Goal: Task Accomplishment & Management: Manage account settings

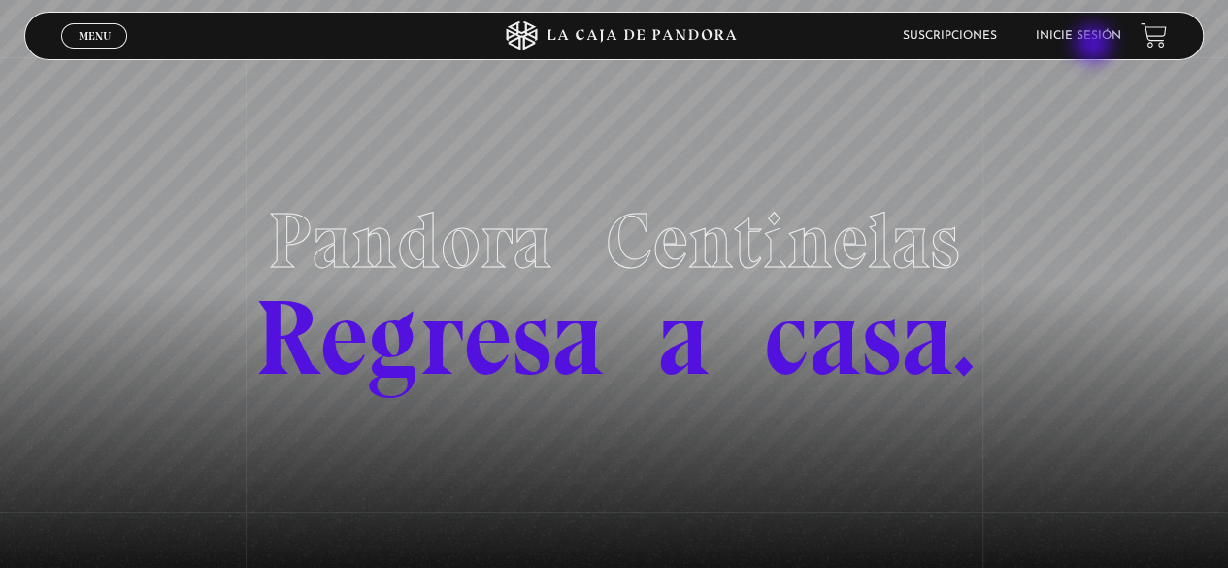
click at [1095, 46] on li "Inicie sesión" at bounding box center [1078, 35] width 85 height 30
click at [1110, 28] on li "Inicie sesión" at bounding box center [1078, 35] width 85 height 30
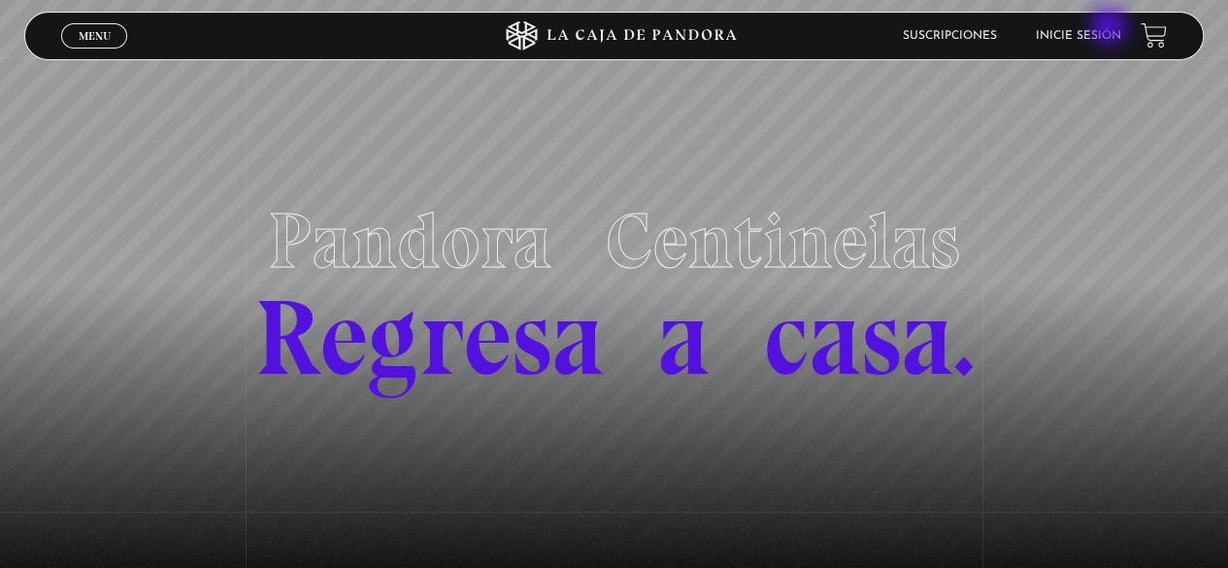
click at [1110, 28] on li "Inicie sesión" at bounding box center [1078, 35] width 85 height 30
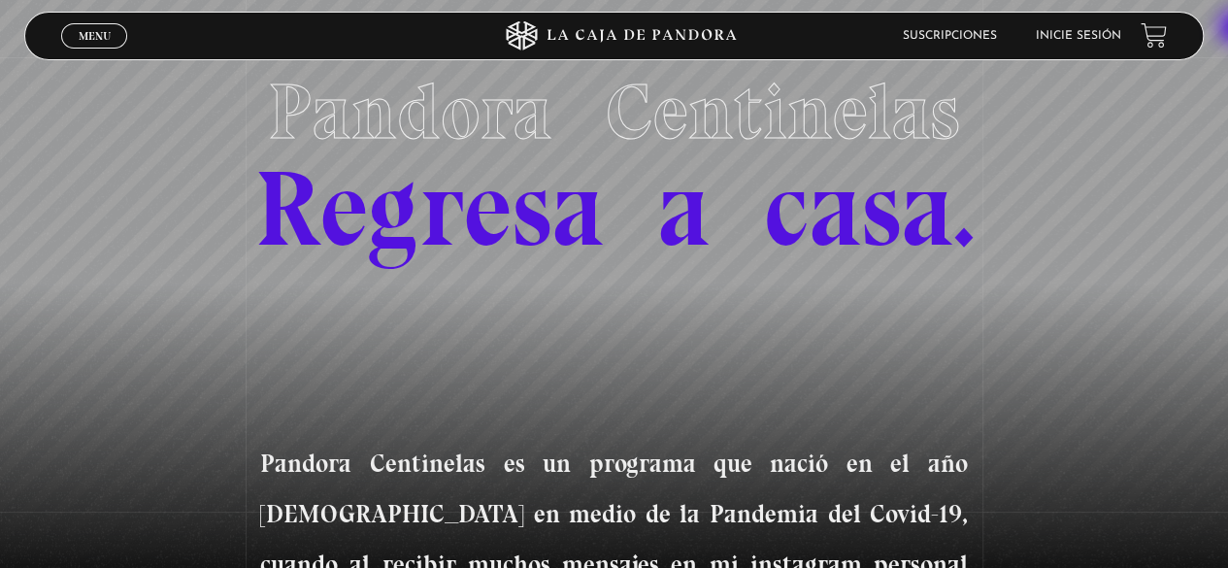
scroll to position [135, 0]
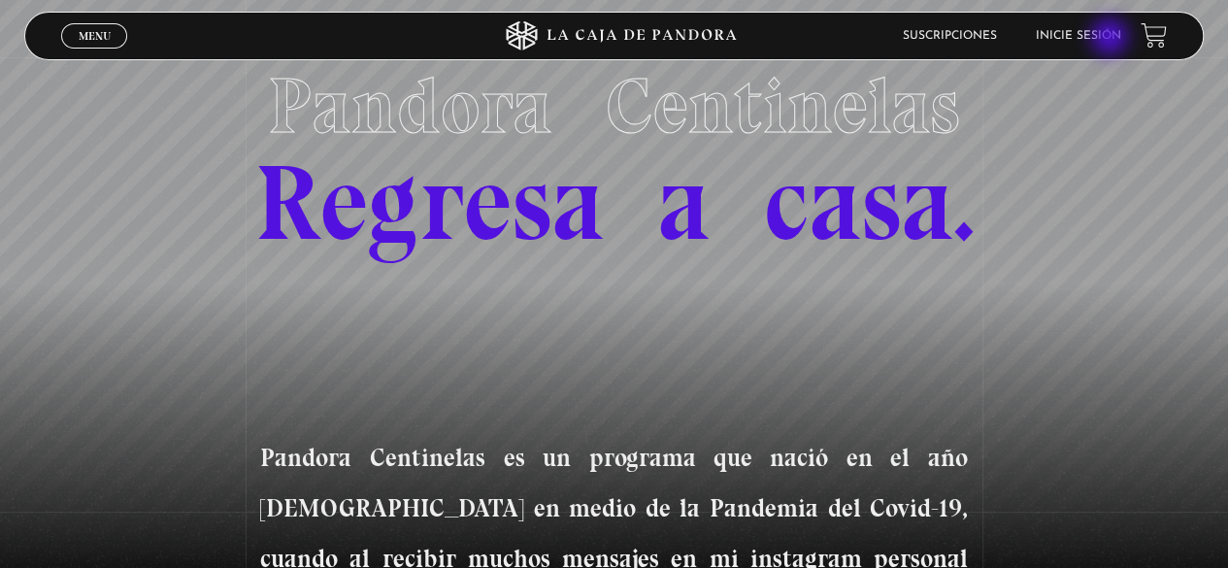
click at [1111, 39] on link "Inicie sesión" at bounding box center [1078, 36] width 85 height 12
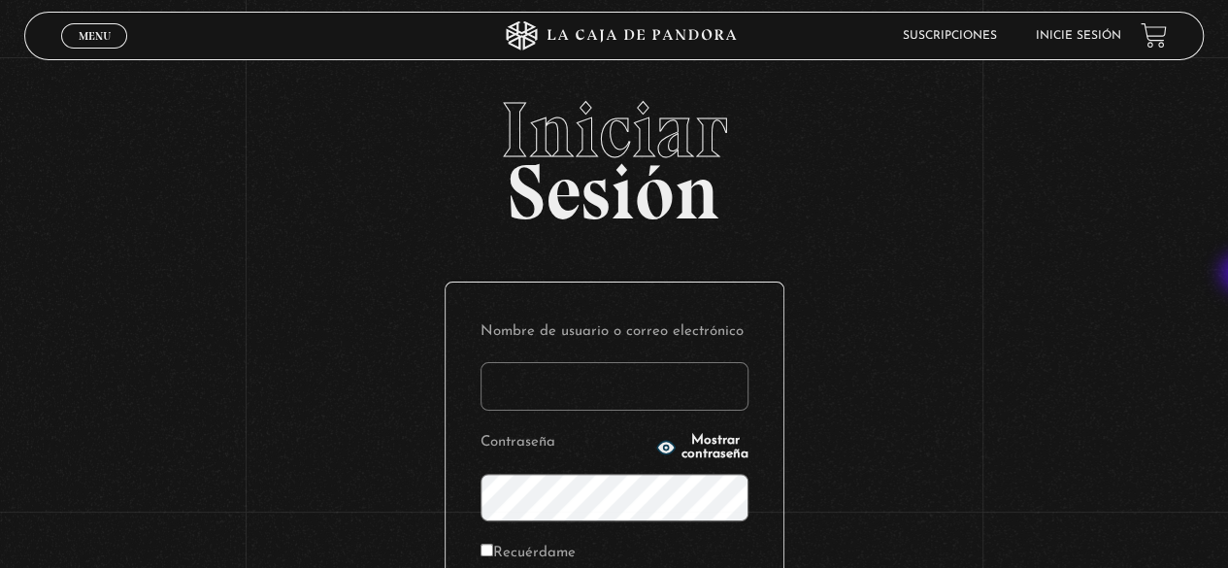
type input "[EMAIL_ADDRESS][DOMAIN_NAME]"
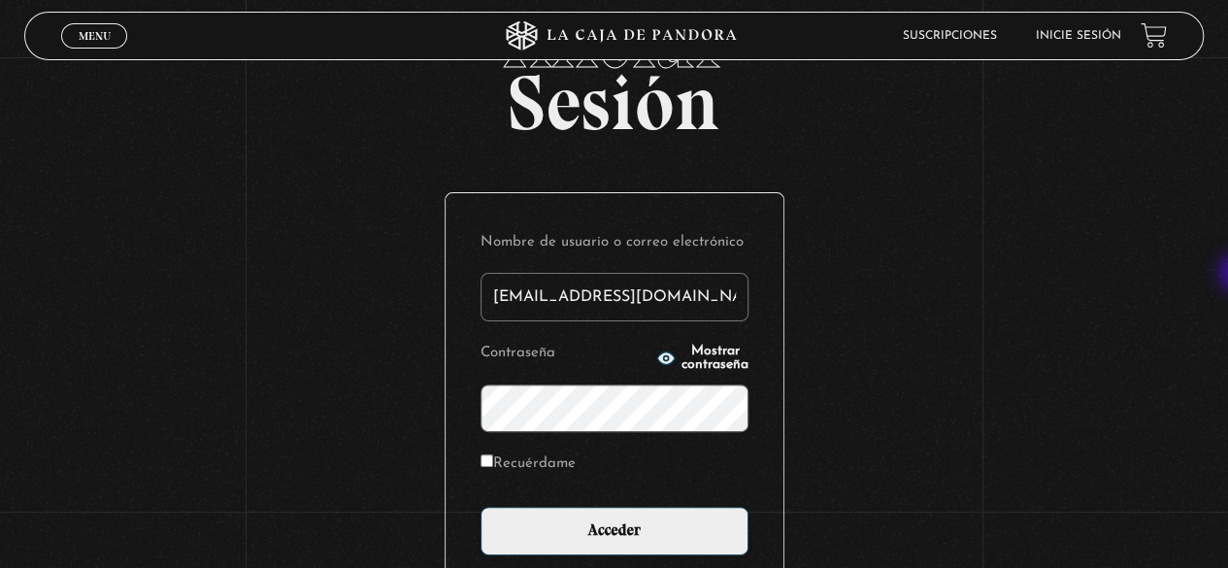
scroll to position [109, 0]
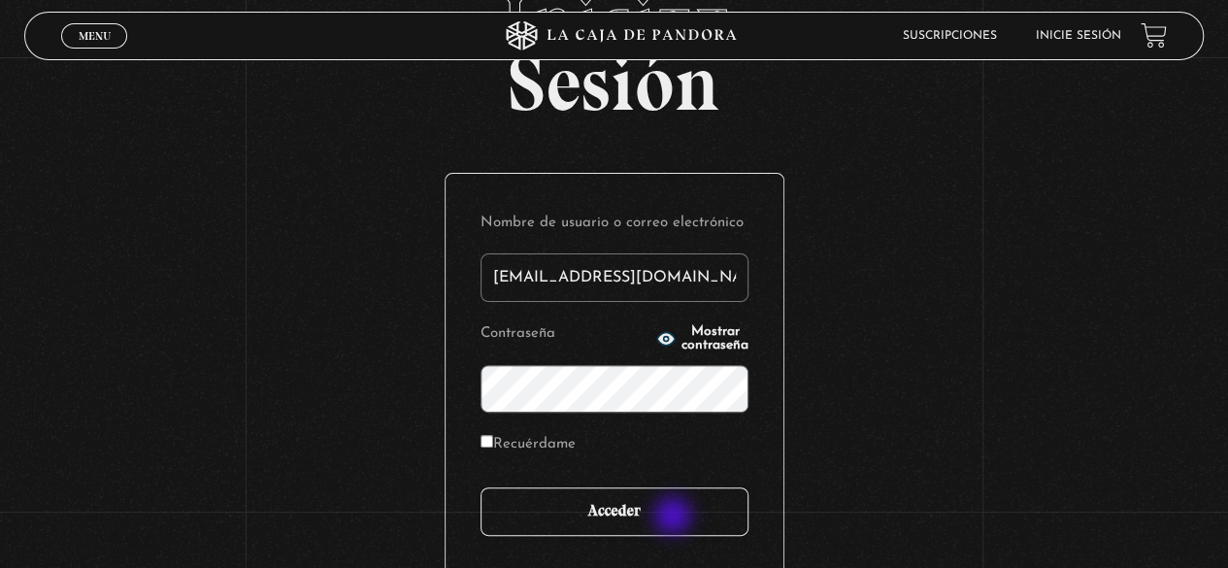
click at [675, 517] on input "Acceder" at bounding box center [614, 511] width 268 height 49
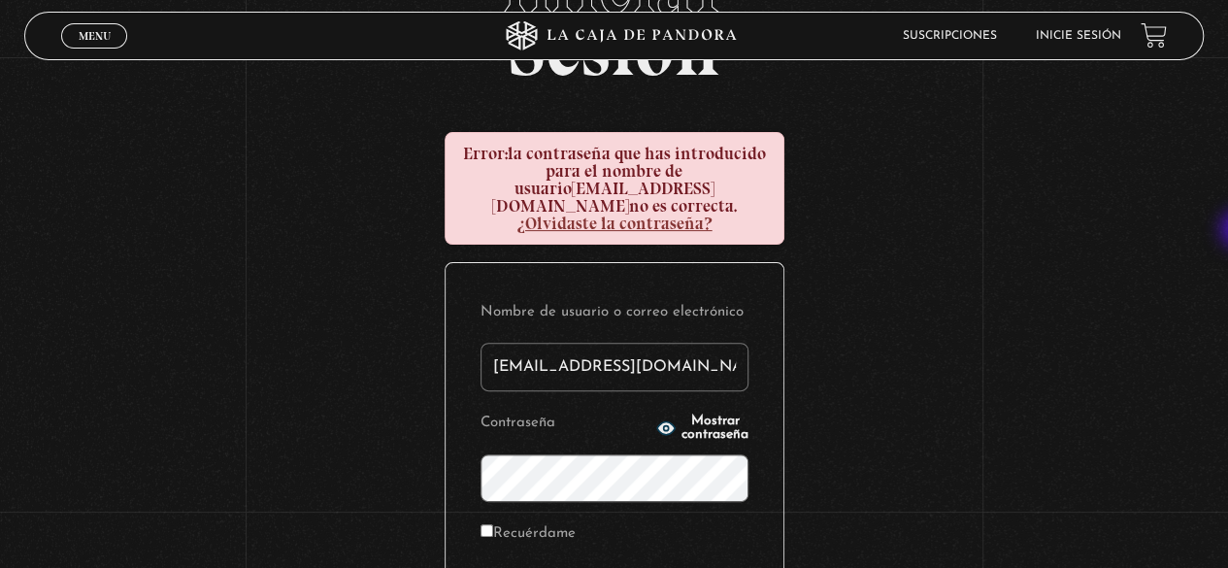
scroll to position [160, 0]
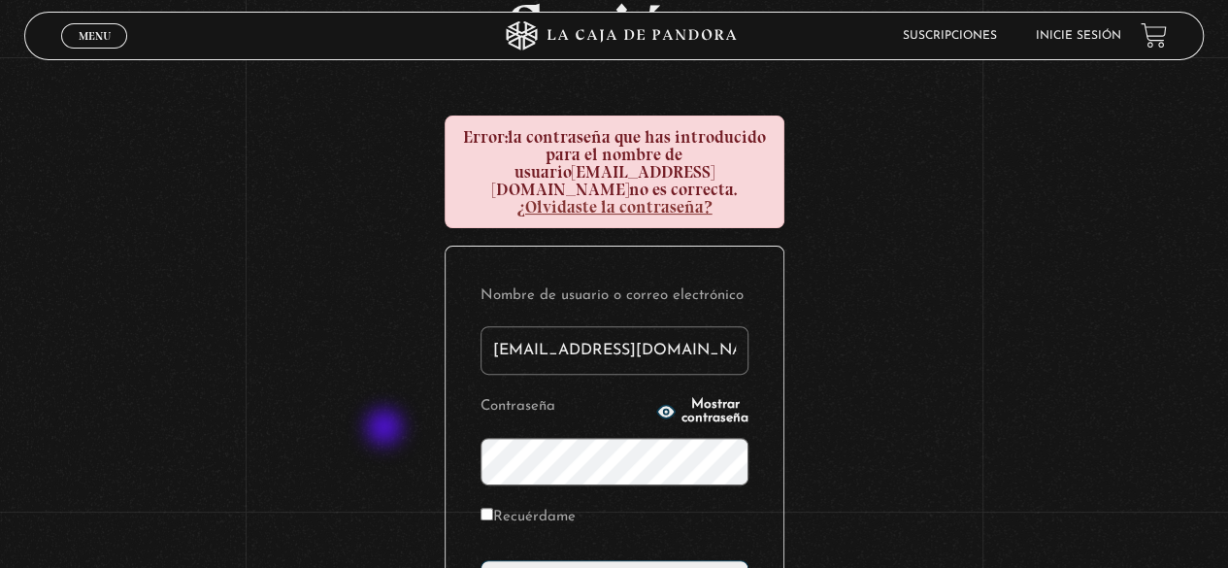
click at [349, 422] on div "Iniciar Sesión Error: la contraseña que has introducido para el nombre de usuar…" at bounding box center [614, 364] width 1228 height 867
click at [730, 473] on form "Nombre de usuario o correo electrónico rebe_sanchez28@hotmail.com Contraseña Mo…" at bounding box center [614, 444] width 268 height 327
click at [687, 398] on span "Mostrar contraseña" at bounding box center [714, 411] width 67 height 27
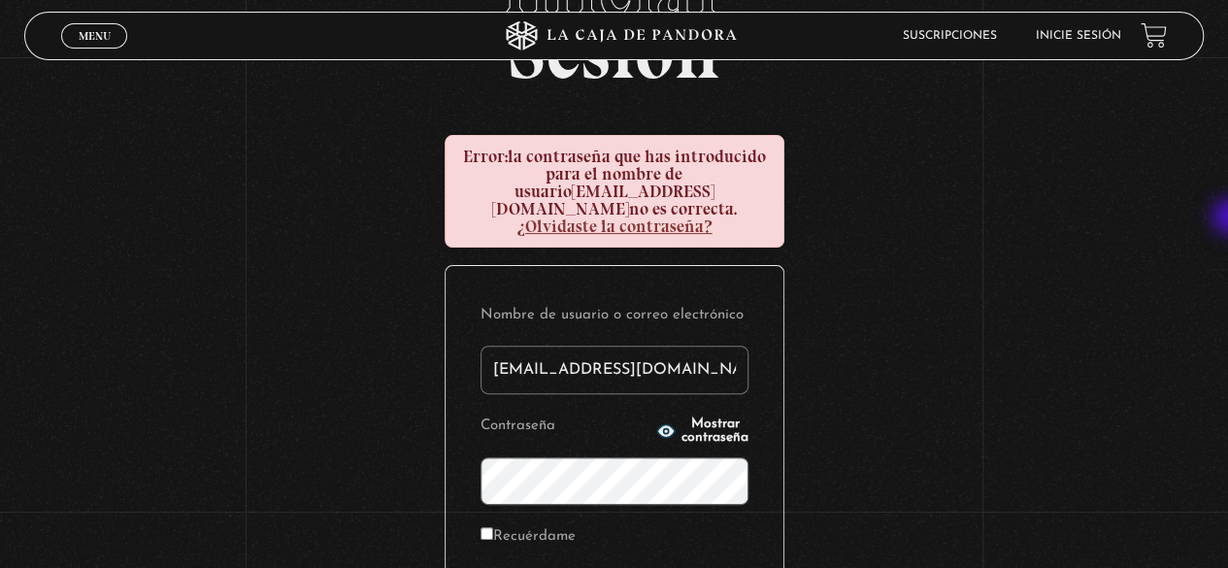
scroll to position [146, 0]
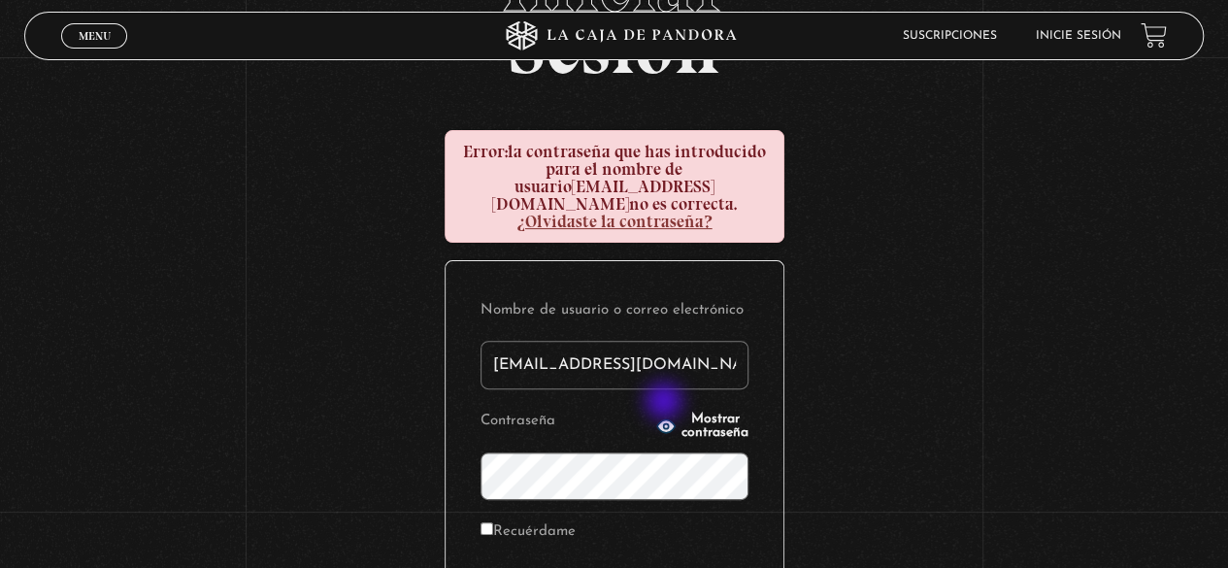
click at [681, 413] on span "Mostrar contraseña" at bounding box center [714, 426] width 67 height 27
click at [441, 455] on div "Iniciar Sesión Error: la contraseña que has introducido para el nombre de usuar…" at bounding box center [614, 379] width 1228 height 867
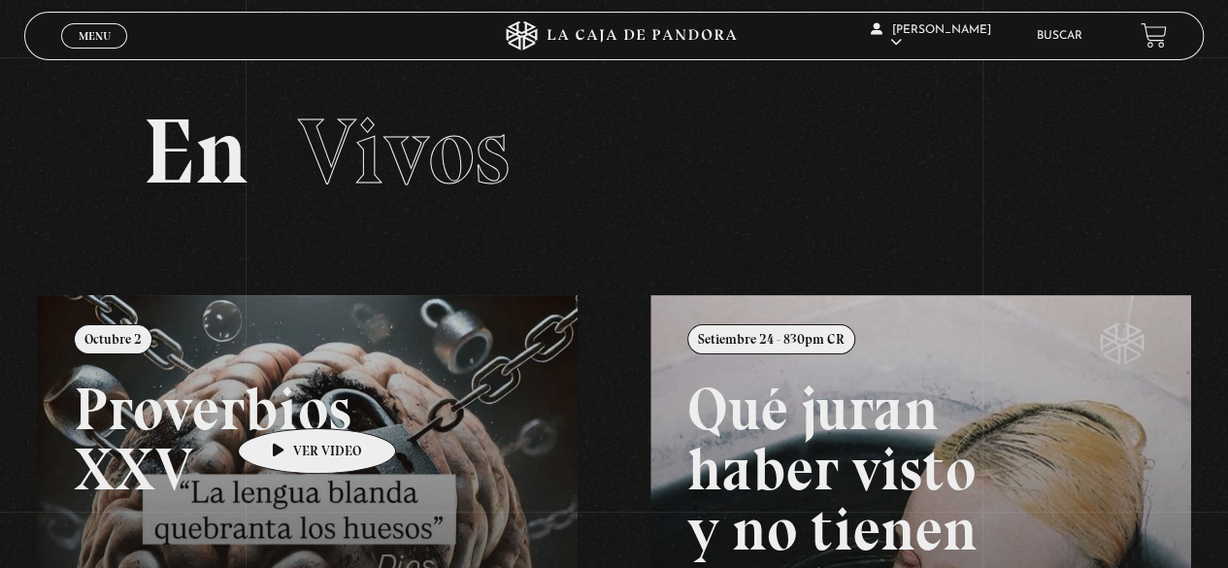
click at [286, 399] on link at bounding box center [651, 579] width 1228 height 568
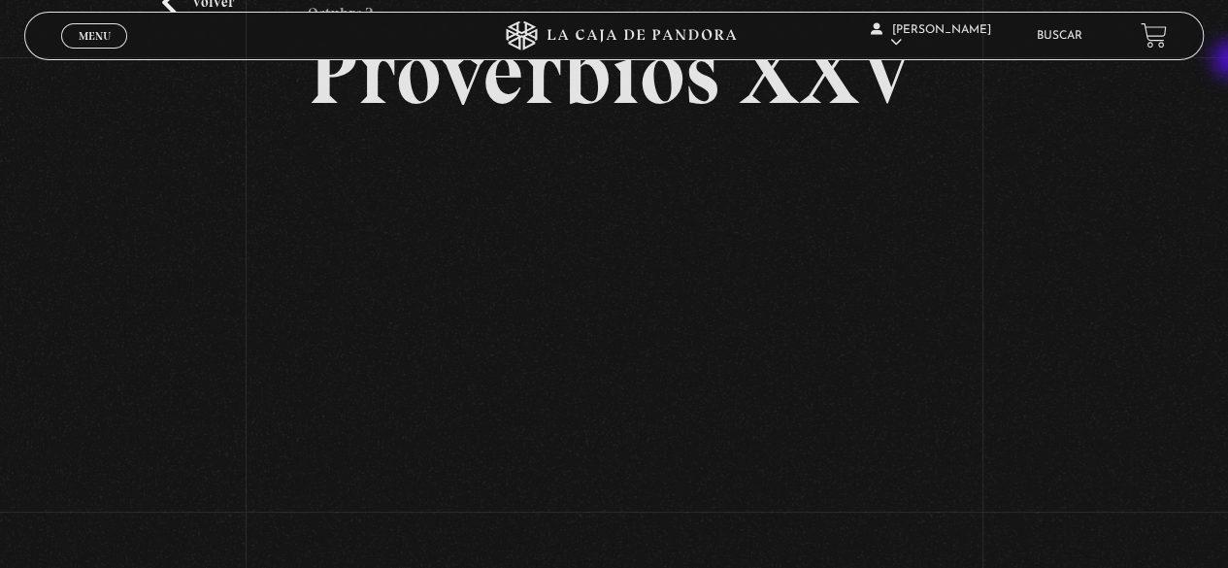
scroll to position [134, 0]
